Goal: Navigation & Orientation: Understand site structure

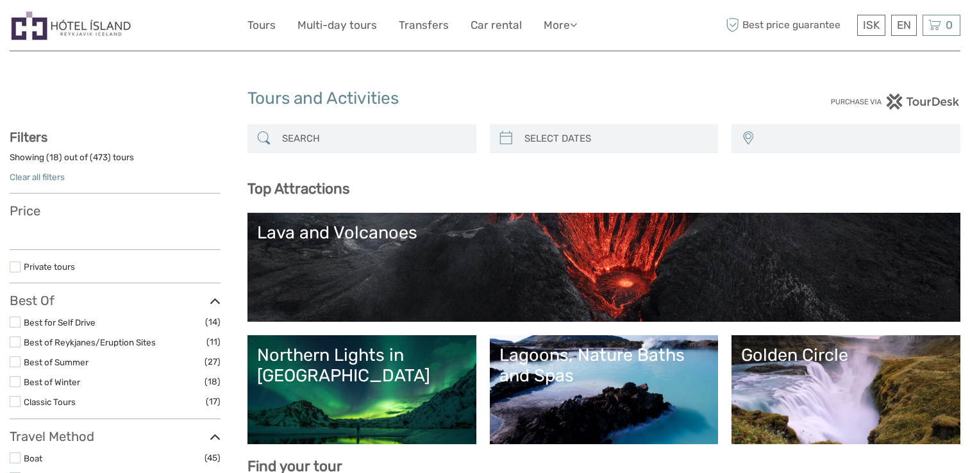
select select
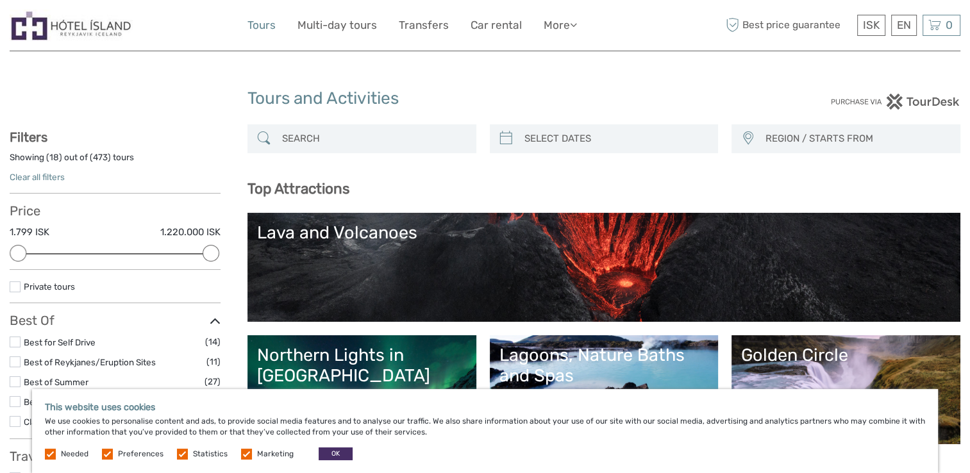
click at [252, 21] on link "Tours" at bounding box center [261, 25] width 28 height 19
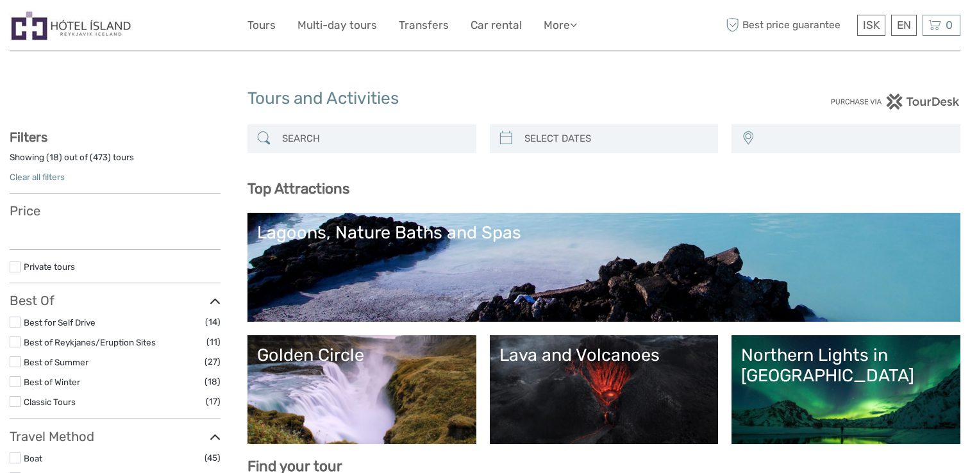
select select
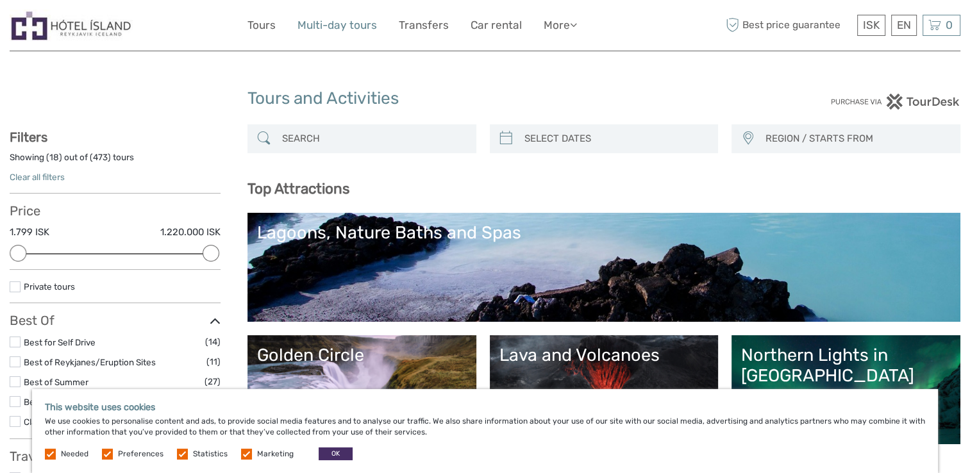
click at [328, 22] on link "Multi-day tours" at bounding box center [336, 25] width 79 height 19
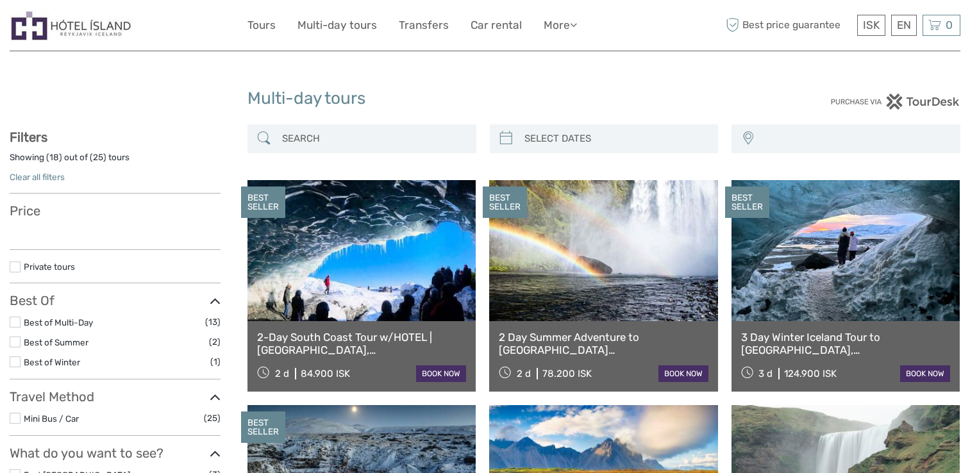
select select
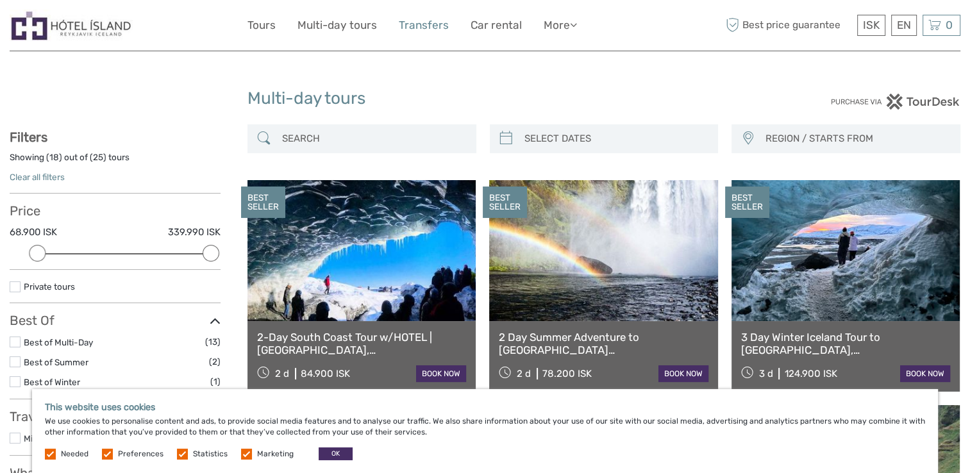
click at [424, 29] on link "Transfers" at bounding box center [424, 25] width 50 height 19
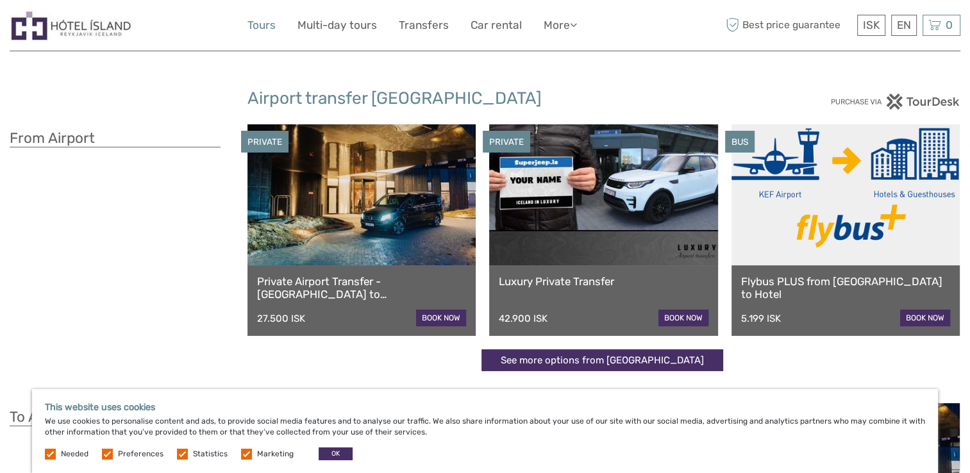
click at [254, 27] on link "Tours" at bounding box center [261, 25] width 28 height 19
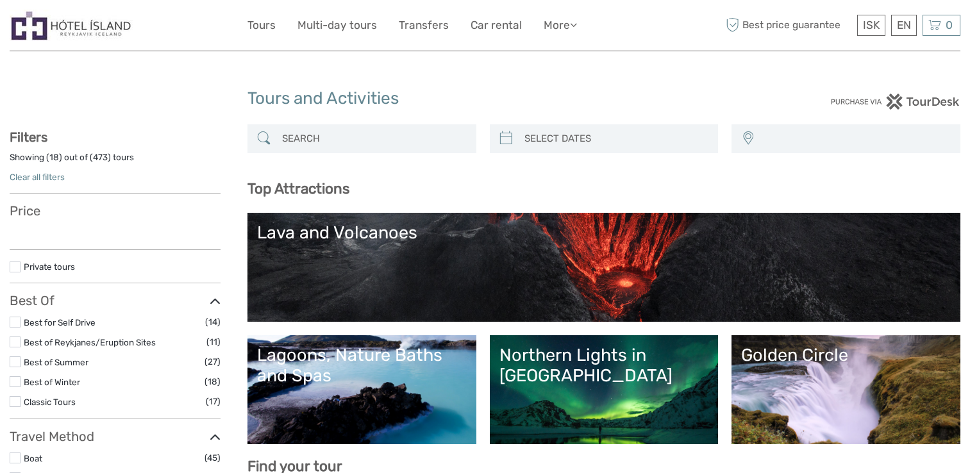
select select
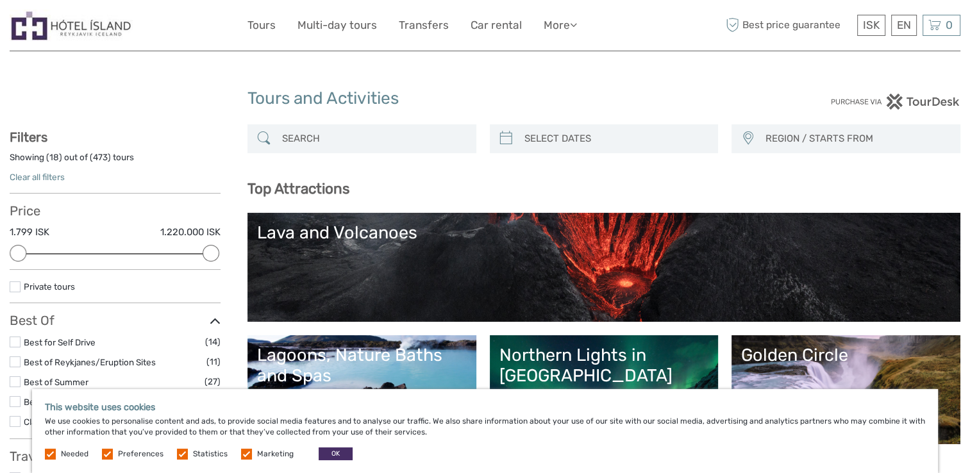
click at [49, 26] on img at bounding box center [71, 25] width 123 height 31
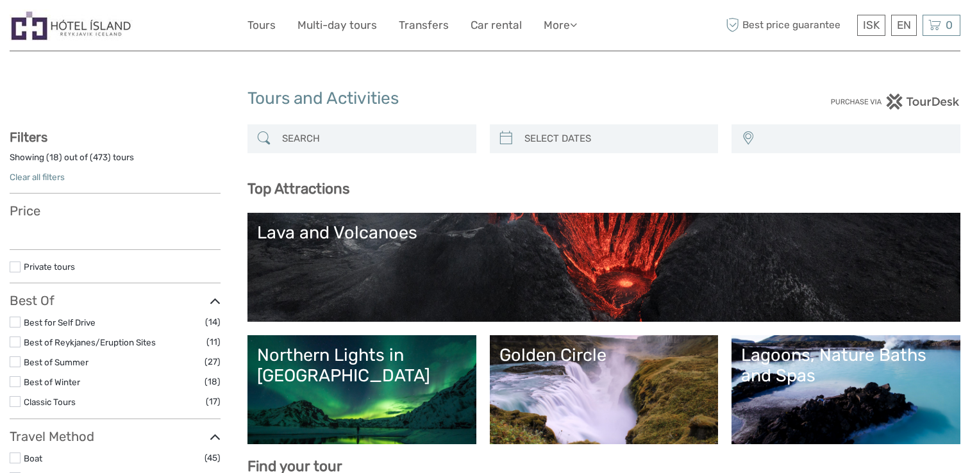
select select
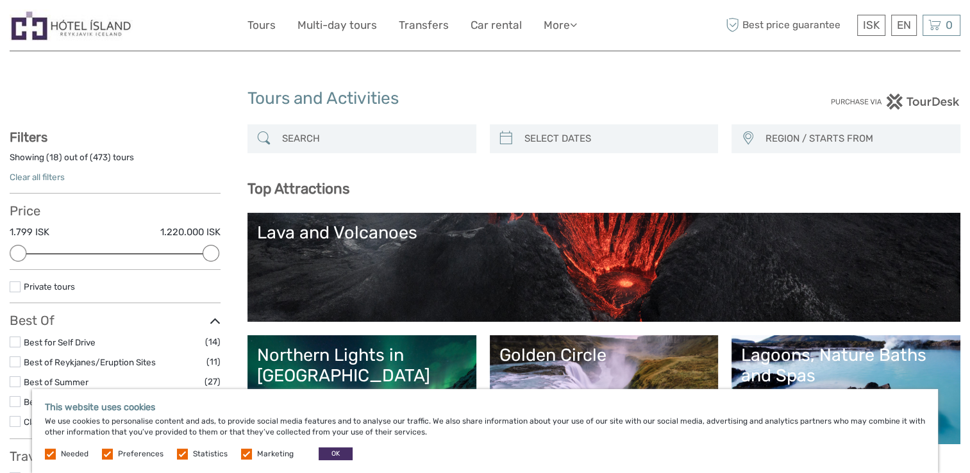
click at [81, 20] on img at bounding box center [71, 25] width 123 height 31
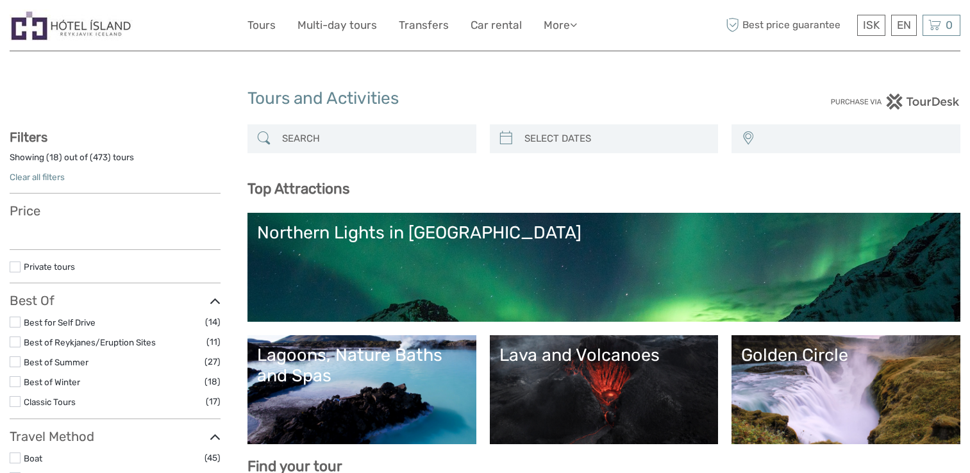
select select
